Goal: Transaction & Acquisition: Purchase product/service

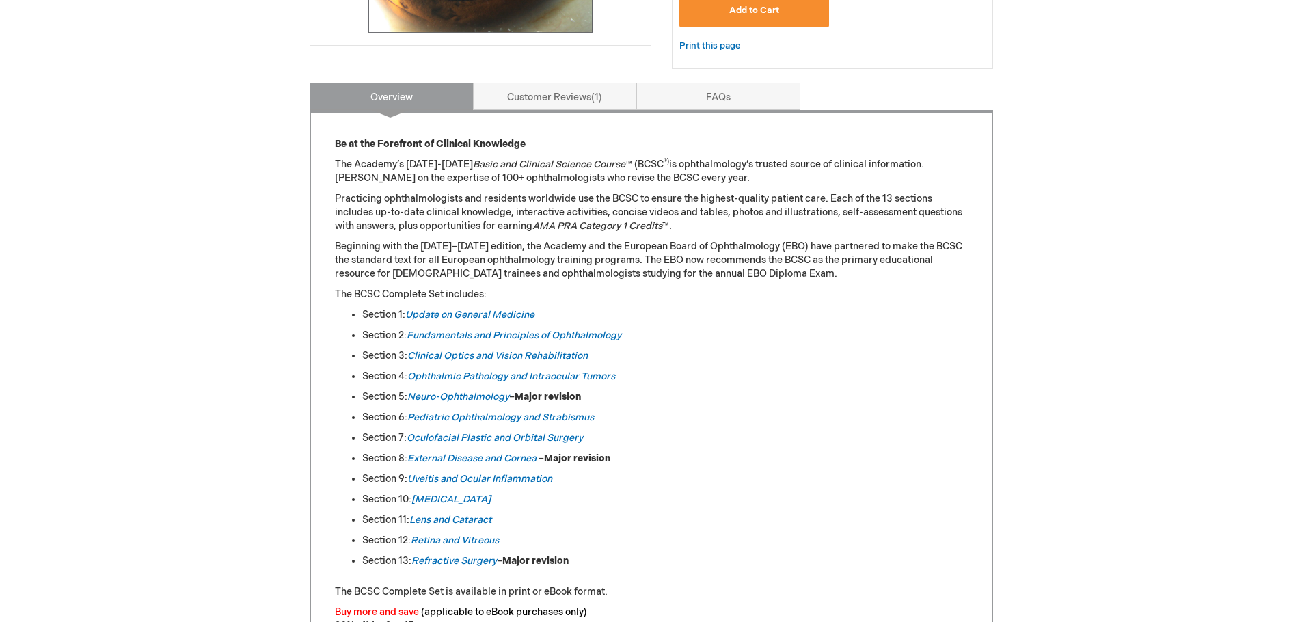
scroll to position [507, 0]
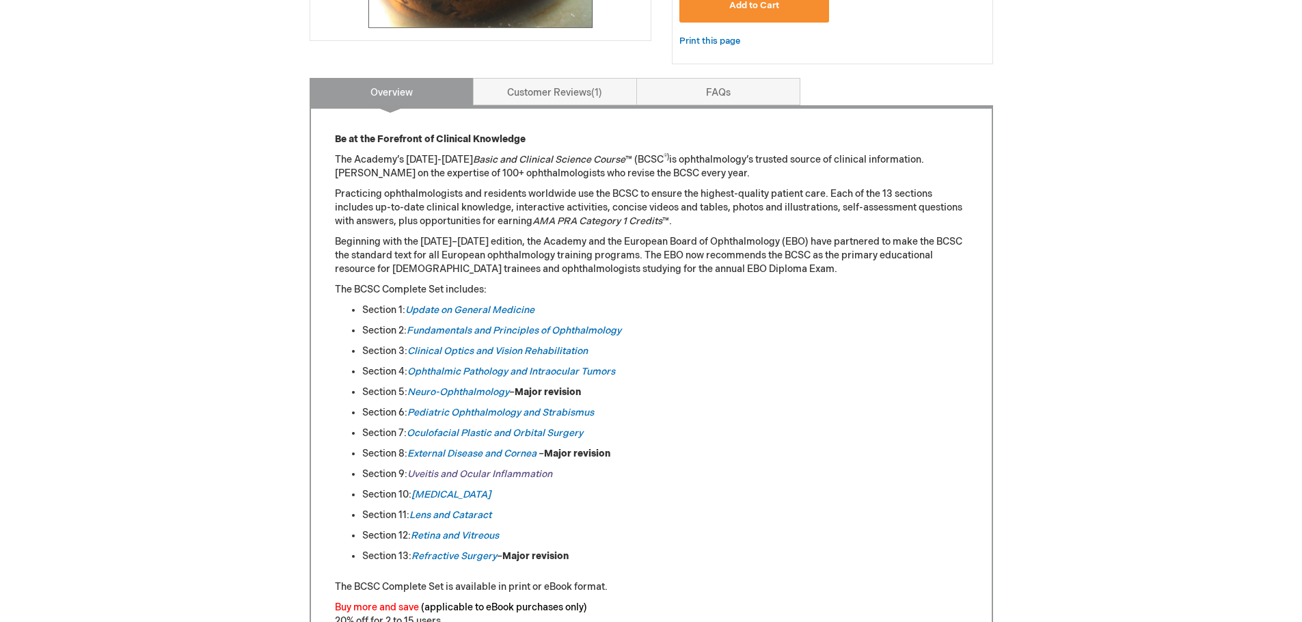
click at [445, 476] on link "Uveitis and Ocular Inflammation" at bounding box center [479, 474] width 145 height 12
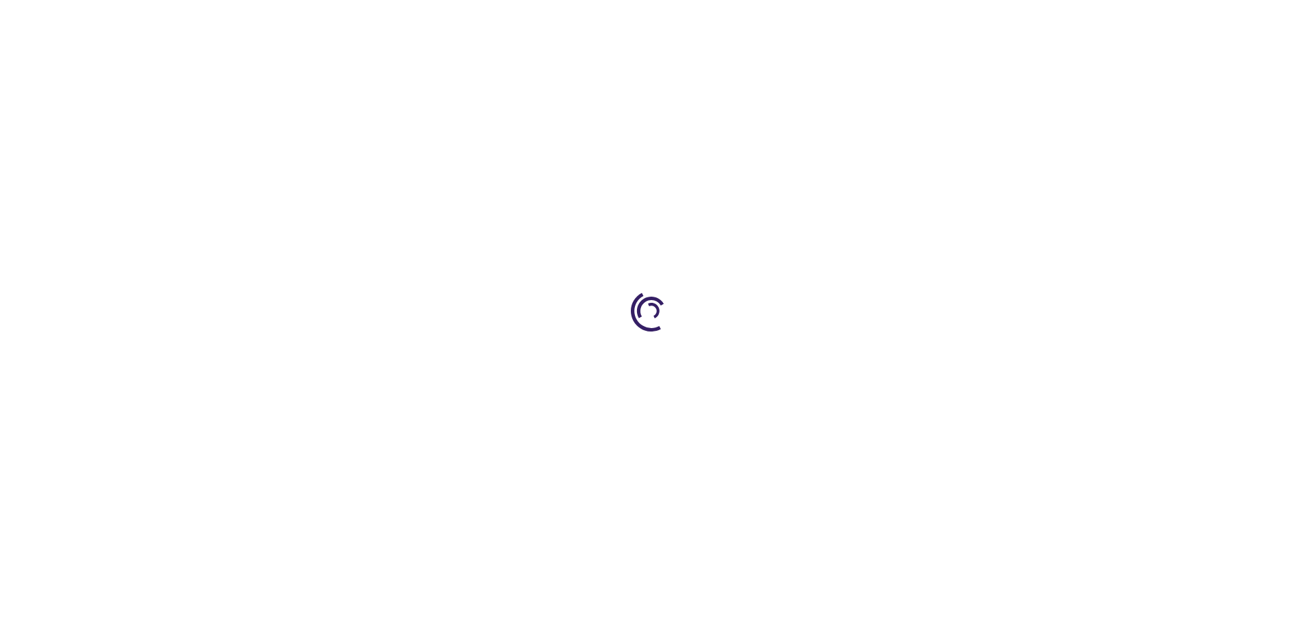
type input "0"
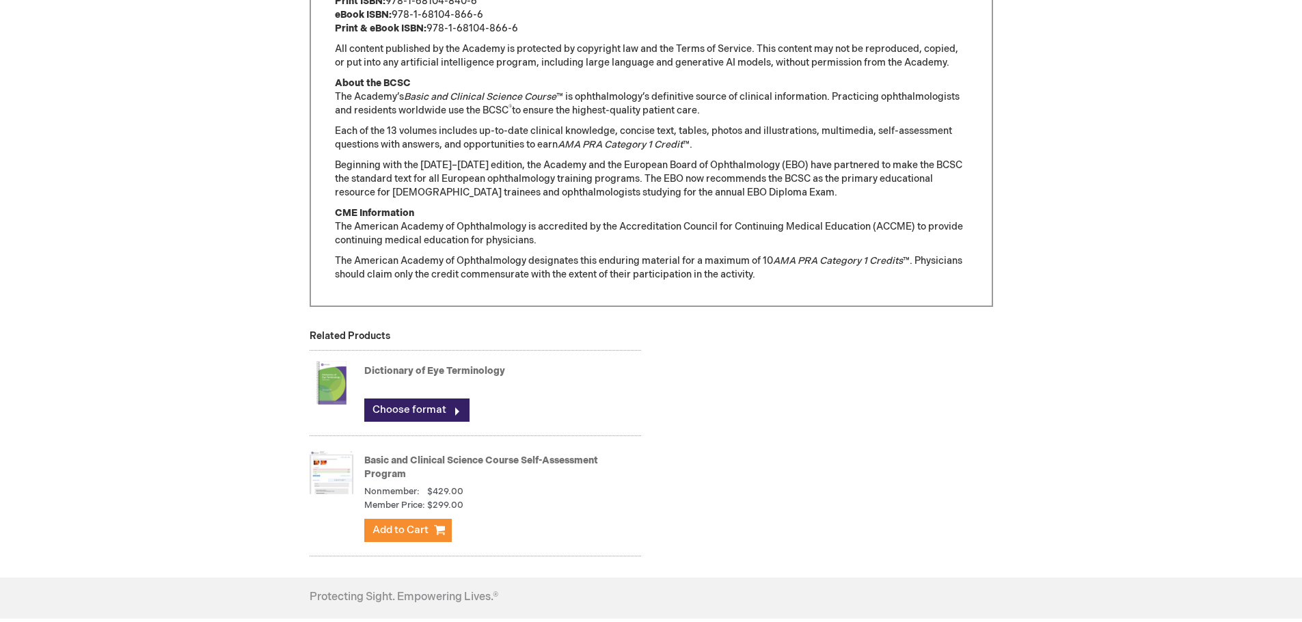
scroll to position [1304, 0]
